Goal: Browse casually: Explore the website without a specific task or goal

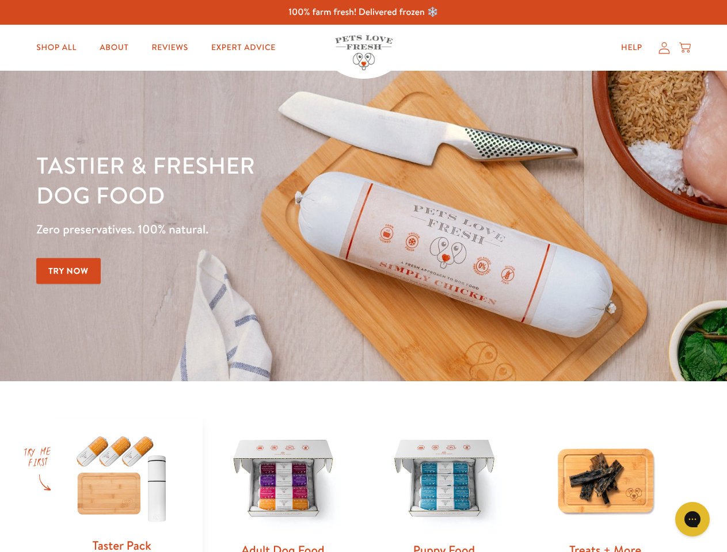
click at [363, 276] on div "Tastier & fresher dog food Zero preservatives. 100% natural. Try Now" at bounding box center [254, 226] width 436 height 152
click at [692, 519] on icon "Gorgias live chat" at bounding box center [691, 519] width 11 height 11
